Goal: Information Seeking & Learning: Find specific fact

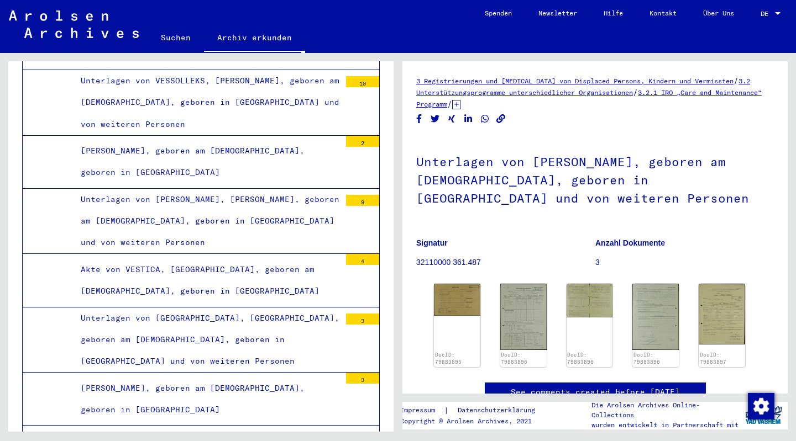
click at [579, 307] on img at bounding box center [589, 300] width 46 height 33
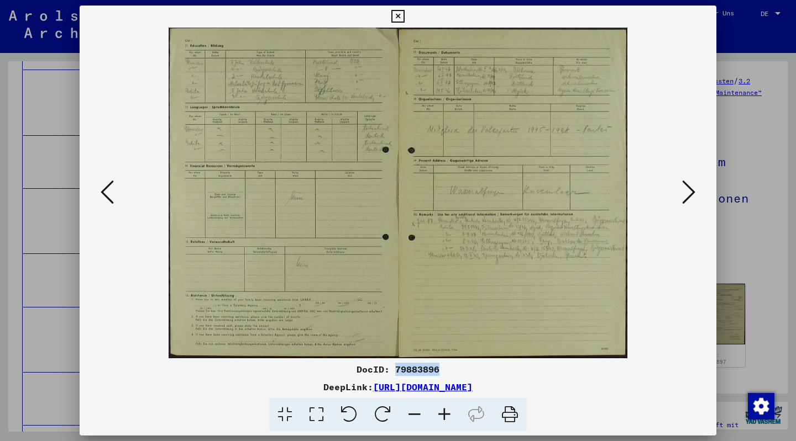
drag, startPoint x: 395, startPoint y: 368, endPoint x: 439, endPoint y: 370, distance: 43.7
click at [439, 370] on div "DocID: 79883896" at bounding box center [398, 369] width 636 height 13
copy div "79883896"
click at [691, 191] on icon at bounding box center [688, 192] width 13 height 27
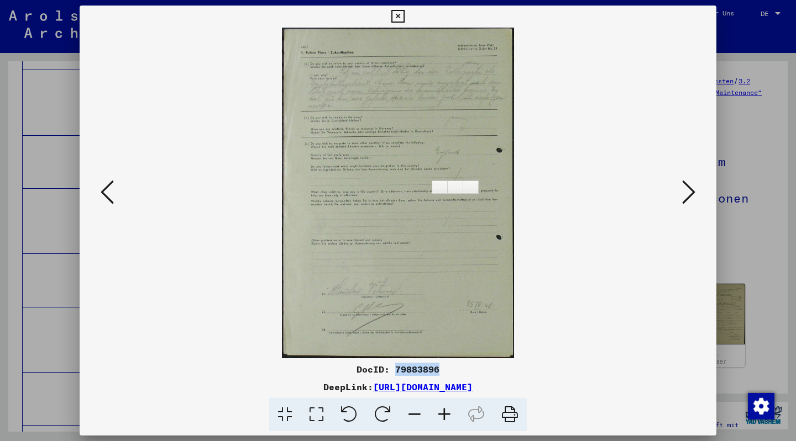
click at [689, 192] on icon at bounding box center [688, 192] width 13 height 27
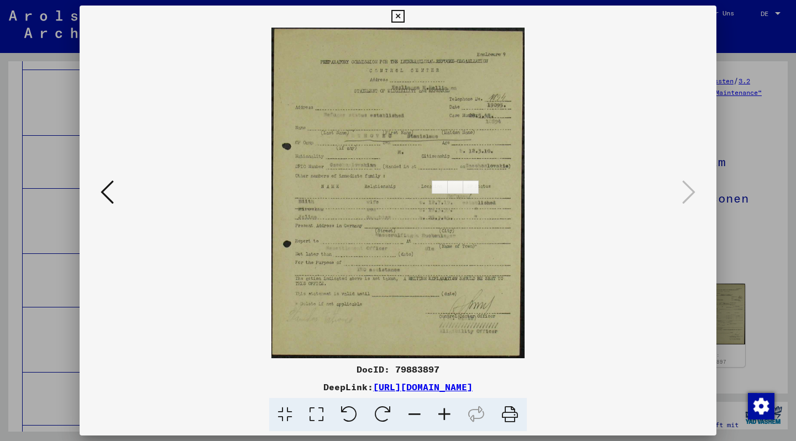
click at [760, 214] on div at bounding box center [398, 220] width 796 height 441
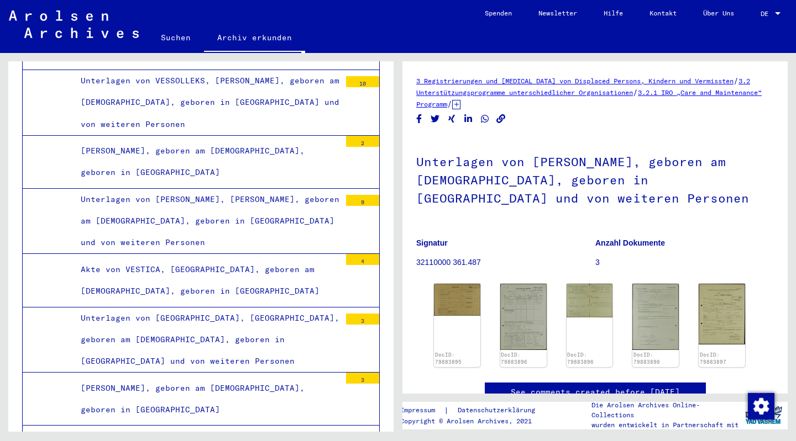
click at [751, 226] on div "Unterlagen von [PERSON_NAME], geboren am [DEMOGRAPHIC_DATA], geboren in [GEOGRA…" at bounding box center [594, 207] width 357 height 143
